Goal: Task Accomplishment & Management: Use online tool/utility

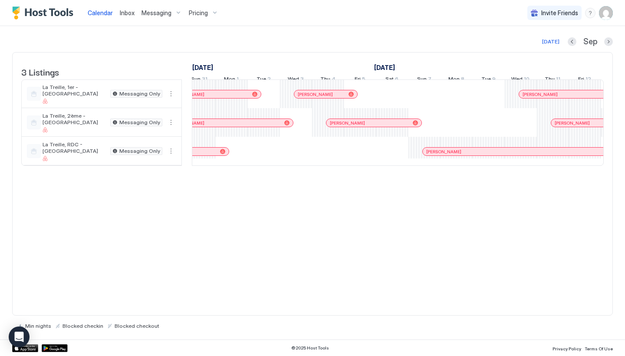
click at [608, 12] on img "User profile" at bounding box center [606, 13] width 14 height 14
click at [540, 50] on div "Settings" at bounding box center [557, 48] width 110 height 15
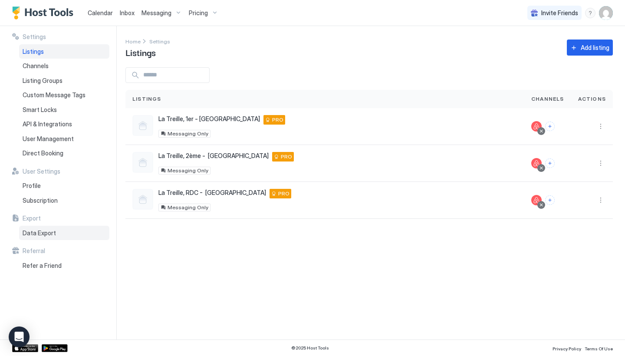
click at [53, 232] on span "Data Export" at bounding box center [39, 233] width 33 height 8
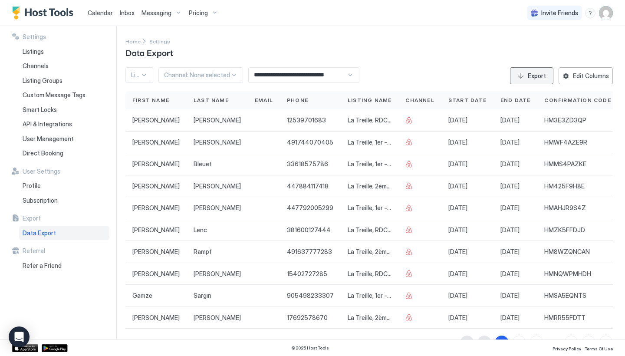
click at [543, 80] on div "Export" at bounding box center [537, 75] width 18 height 9
